Goal: Navigation & Orientation: Find specific page/section

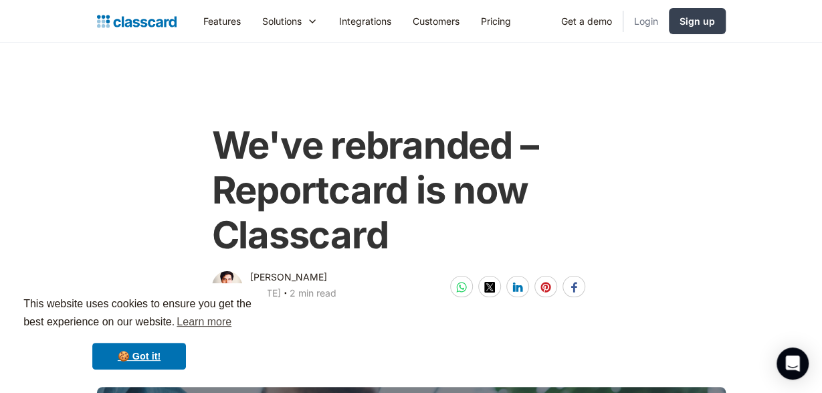
click at [649, 18] on link "Login" at bounding box center [647, 21] width 46 height 30
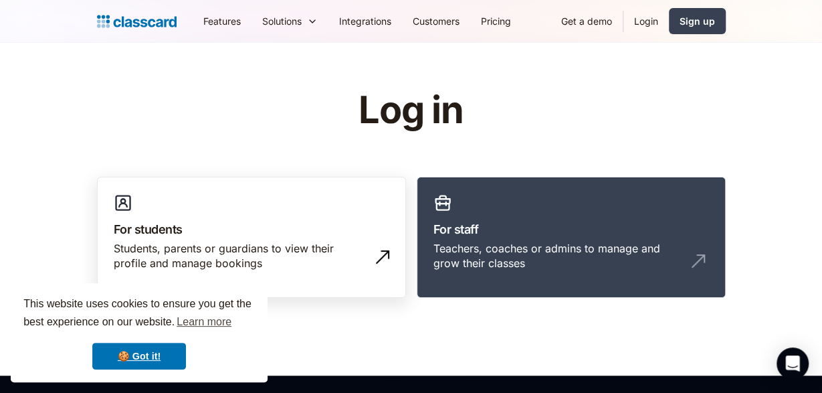
click at [268, 212] on link "For students Students, parents or guardians to view their profile and manage bo…" at bounding box center [251, 238] width 309 height 122
